Goal: Information Seeking & Learning: Compare options

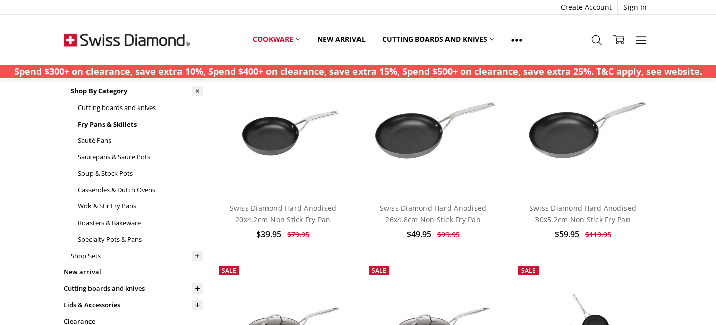
scroll to position [91, 0]
click at [109, 201] on link "Wok & Stir Fry Pans" at bounding box center [140, 206] width 125 height 17
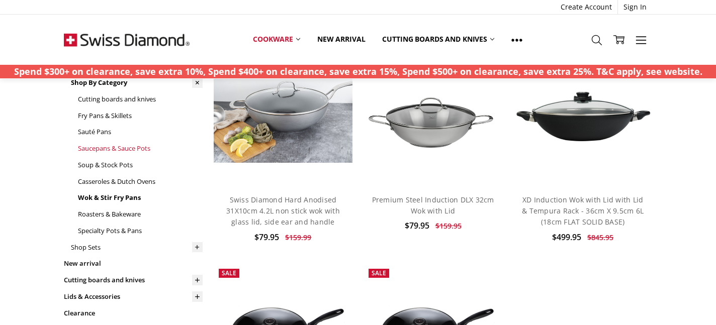
scroll to position [95, 0]
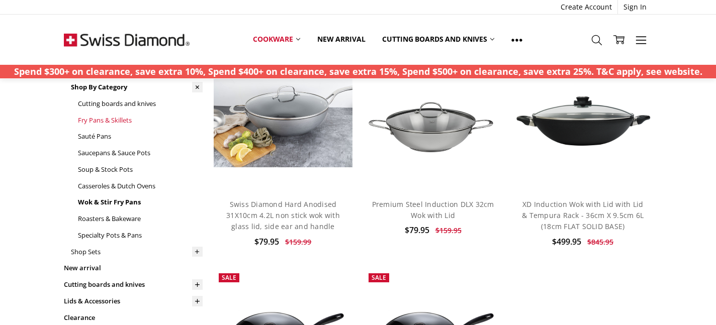
click at [116, 114] on link "Fry Pans & Skillets" at bounding box center [140, 120] width 125 height 17
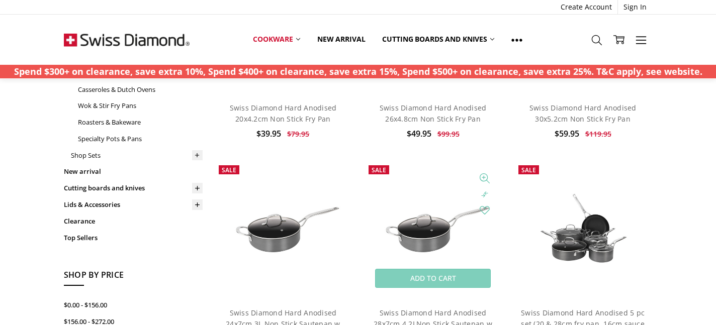
scroll to position [191, 0]
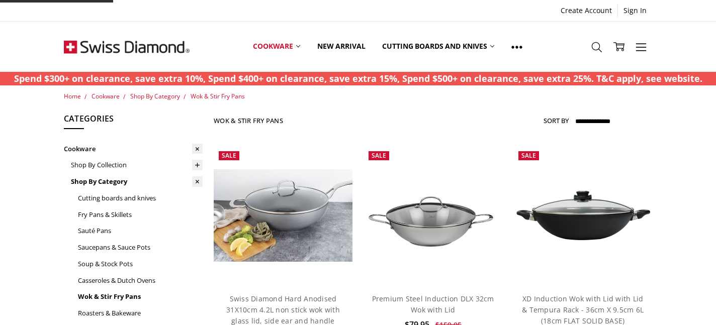
scroll to position [95, 0]
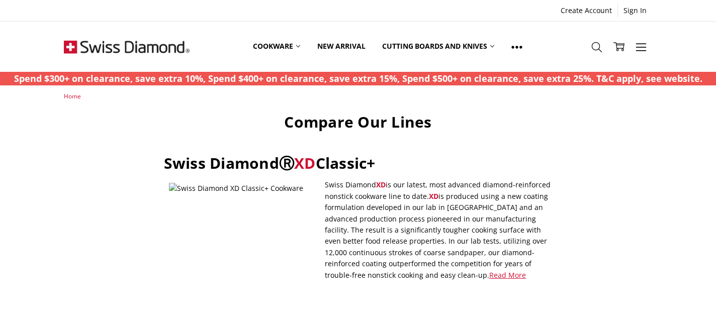
click at [245, 228] on img at bounding box center [244, 230] width 151 height 94
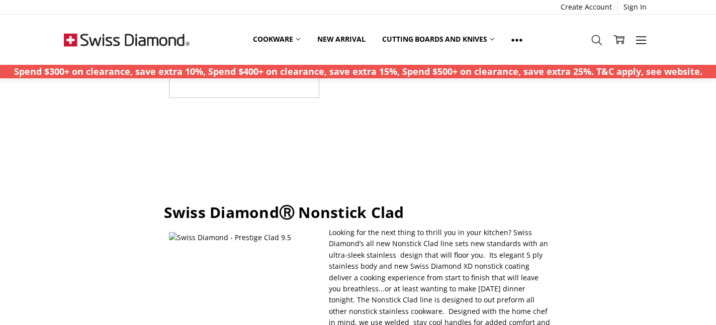
scroll to position [414, 0]
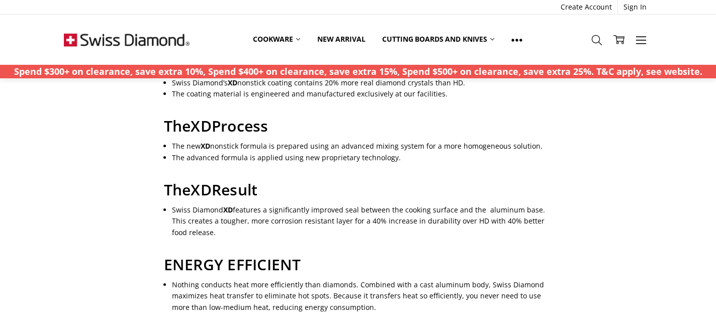
scroll to position [432, 0]
